Goal: Information Seeking & Learning: Learn about a topic

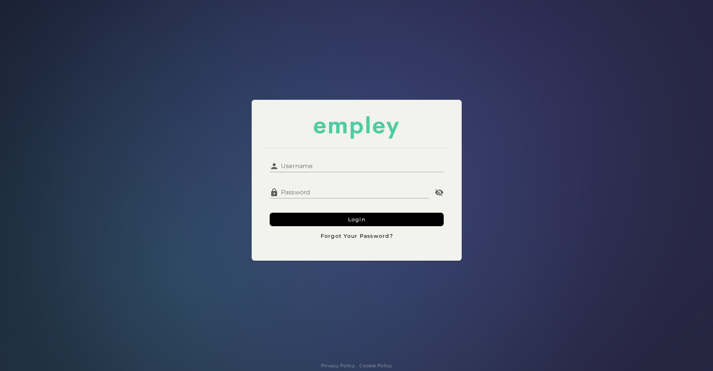
type input "**********"
drag, startPoint x: 0, startPoint y: 0, endPoint x: 310, endPoint y: 166, distance: 351.3
click at [310, 166] on input "**********" at bounding box center [361, 163] width 165 height 18
click at [317, 221] on button "Login" at bounding box center [357, 220] width 174 height 14
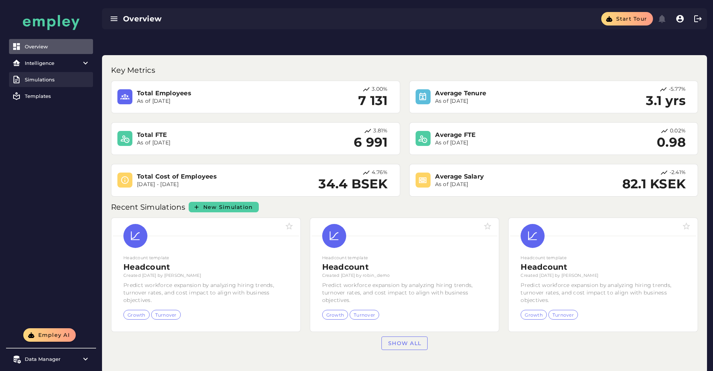
click at [44, 78] on div "Simulations" at bounding box center [57, 80] width 65 height 6
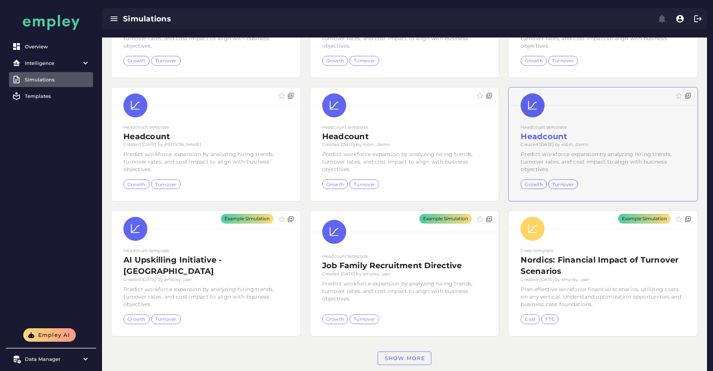
scroll to position [119, 0]
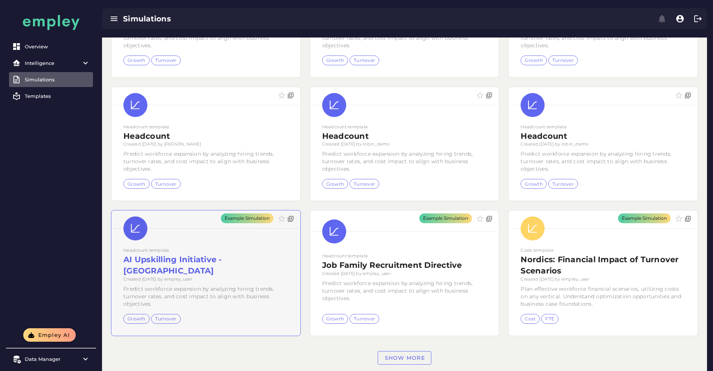
click at [301, 210] on div "Example Simulation" at bounding box center [205, 272] width 189 height 125
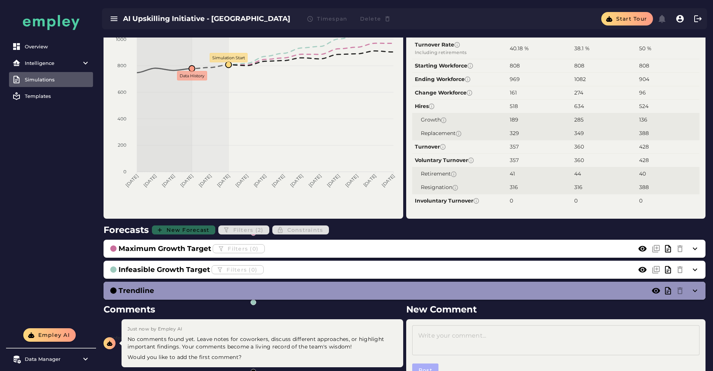
scroll to position [98, 0]
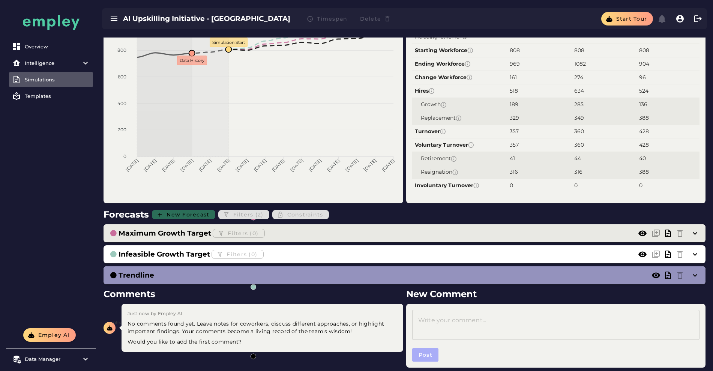
click at [435, 227] on div "Maximum Growth Target Filters (0)" at bounding box center [397, 233] width 575 height 12
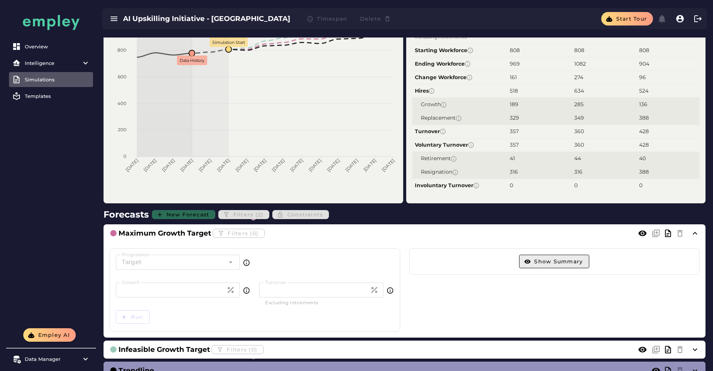
click at [532, 255] on button "Show Summary" at bounding box center [554, 262] width 70 height 14
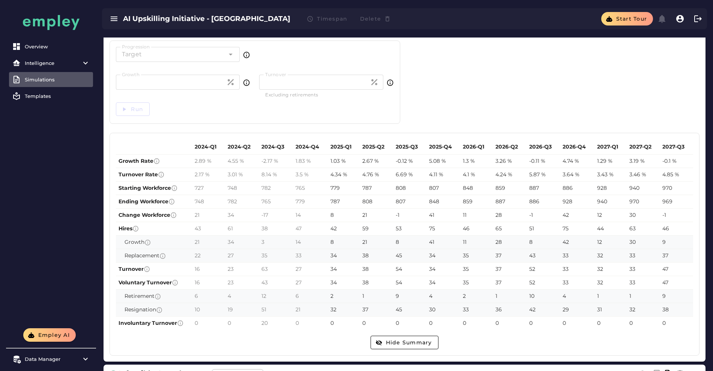
scroll to position [332, 0]
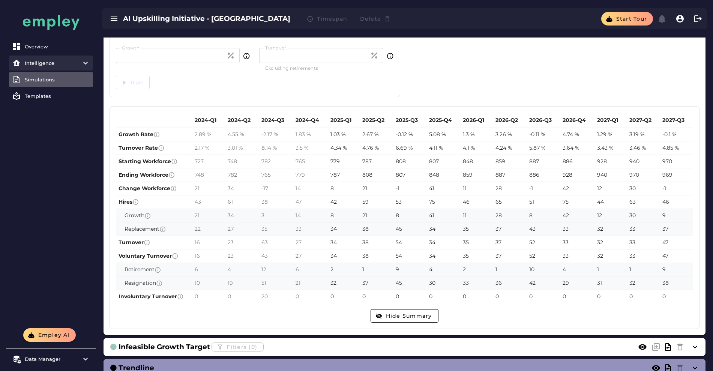
click at [61, 59] on item\) "Intelligence" at bounding box center [51, 63] width 84 height 15
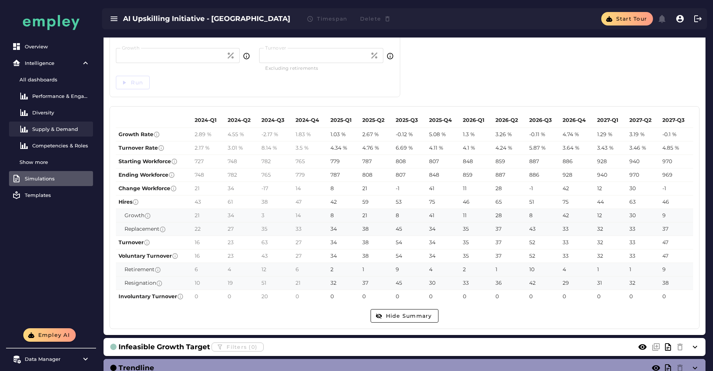
click at [53, 125] on link "Supply & Demand" at bounding box center [51, 129] width 84 height 15
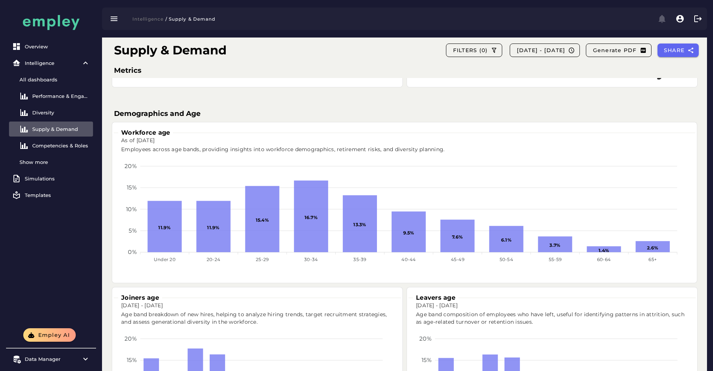
scroll to position [120, 0]
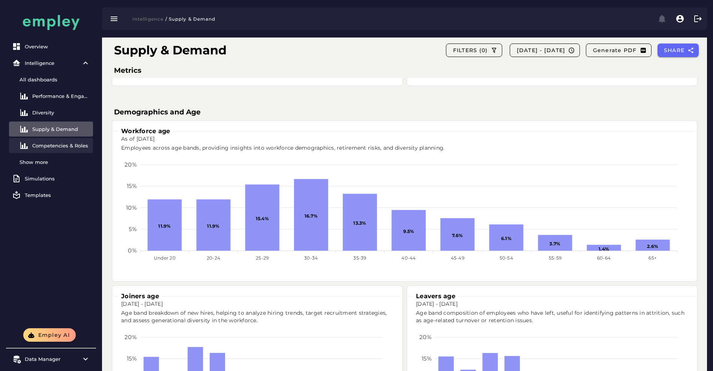
click at [74, 144] on div "Competencies & Roles" at bounding box center [61, 146] width 58 height 6
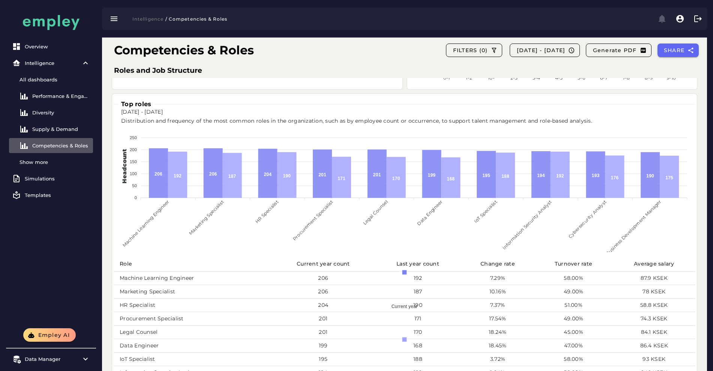
scroll to position [416, 0]
